Goal: Information Seeking & Learning: Stay updated

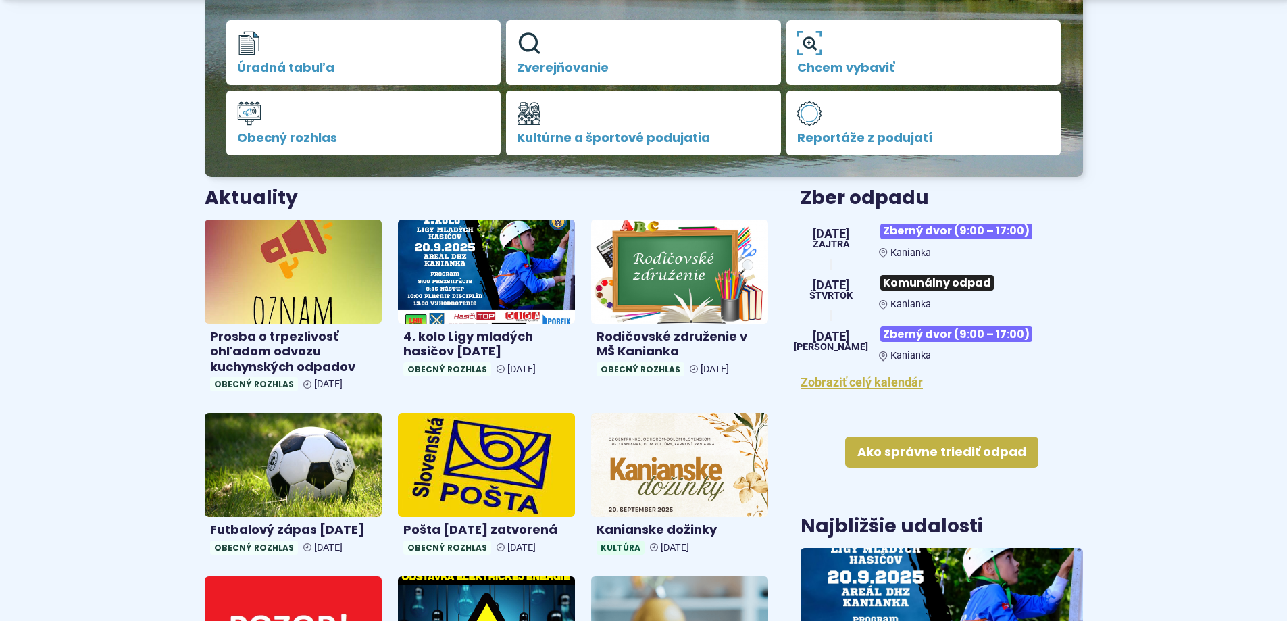
scroll to position [405, 0]
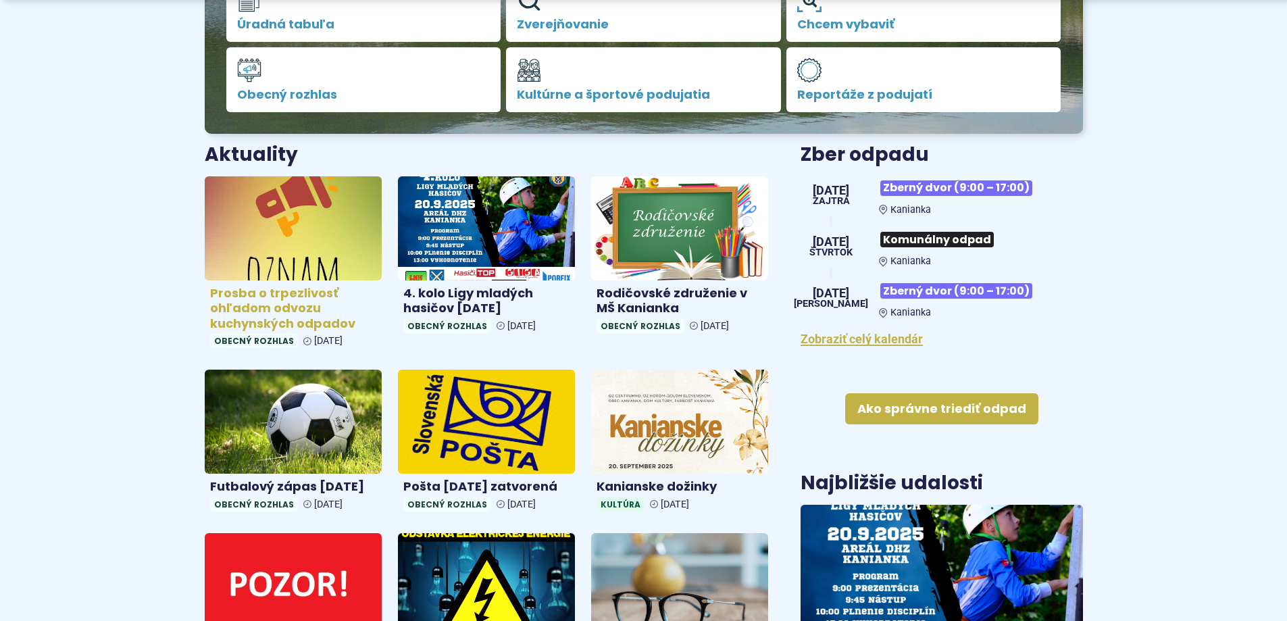
click at [276, 295] on h4 "Prosba o trpezlivosť ohľadom odvozu kuchynských odpadov" at bounding box center [293, 309] width 166 height 46
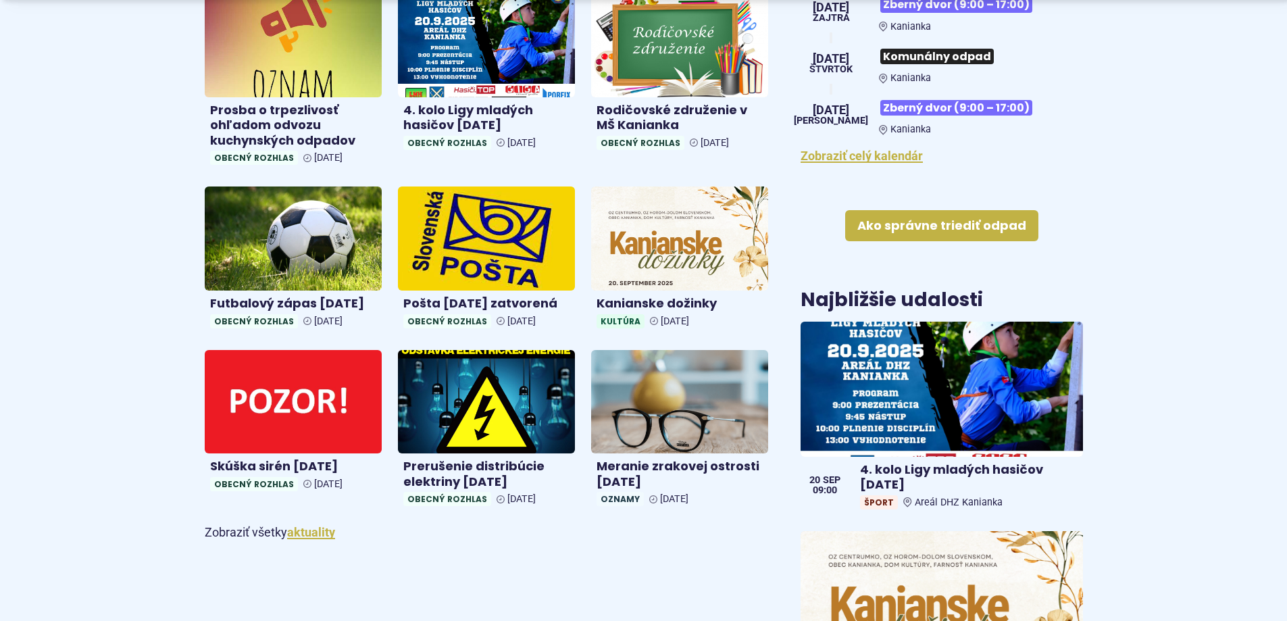
scroll to position [608, 0]
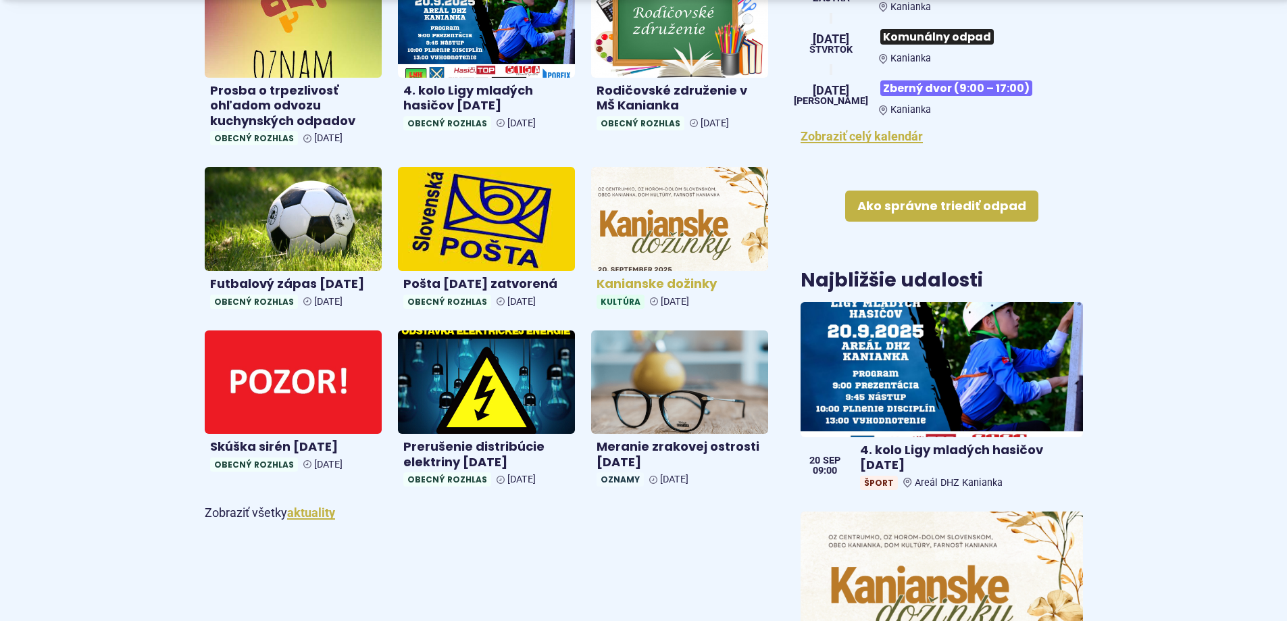
click at [667, 246] on img at bounding box center [679, 219] width 204 height 120
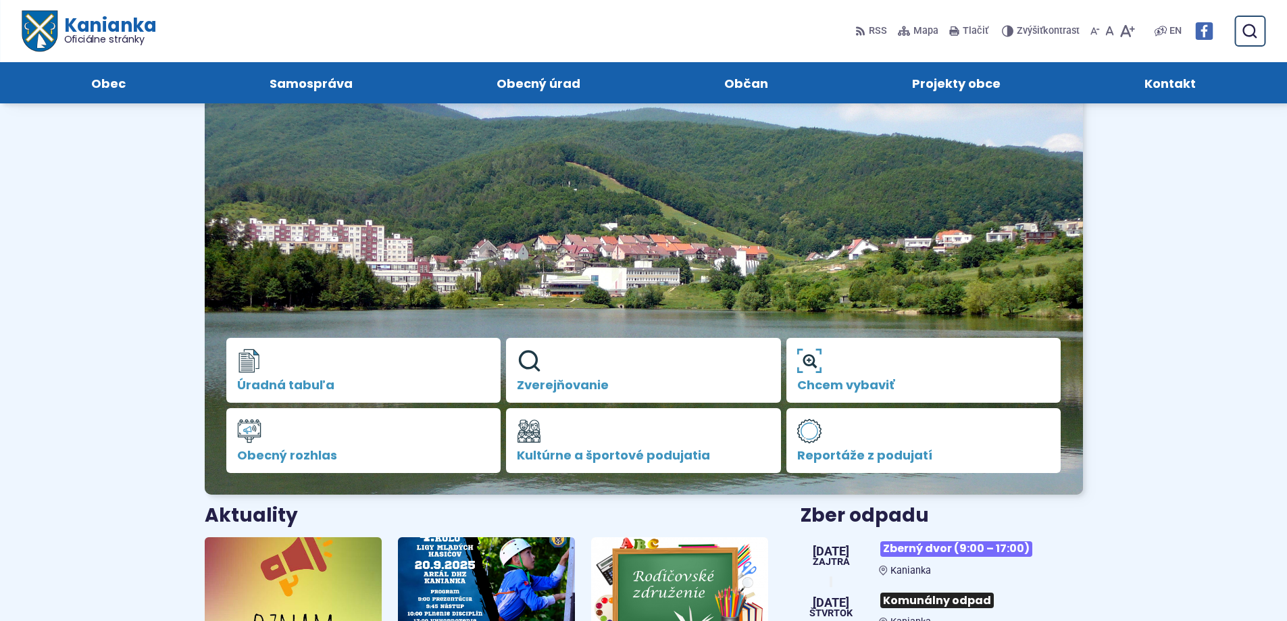
scroll to position [0, 0]
